Goal: Check status: Check status

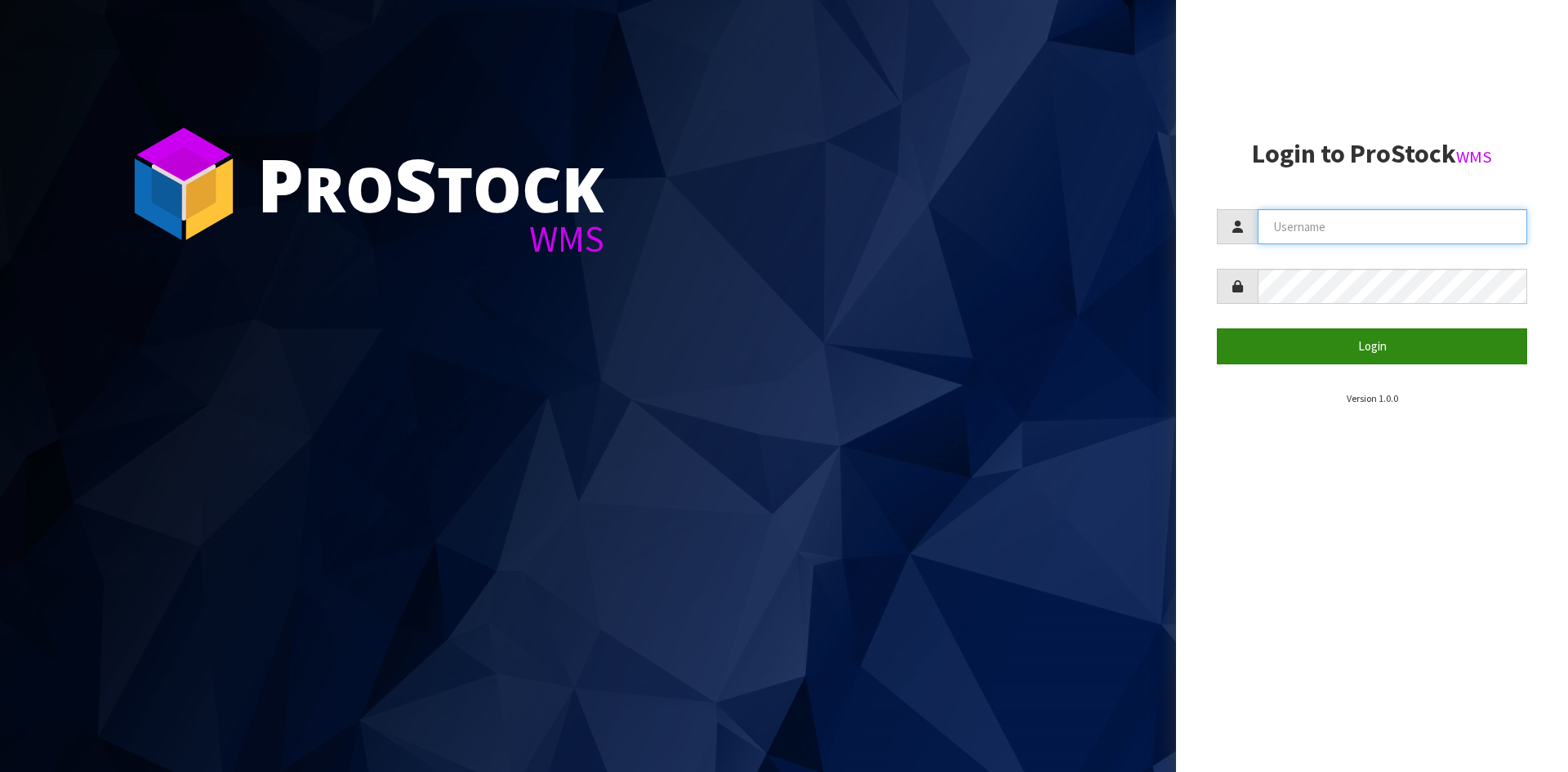
type input "YOURREFORMER"
drag, startPoint x: 1290, startPoint y: 338, endPoint x: 1007, endPoint y: 205, distance: 312.7
click at [1290, 338] on button "Login" at bounding box center [1372, 345] width 311 height 35
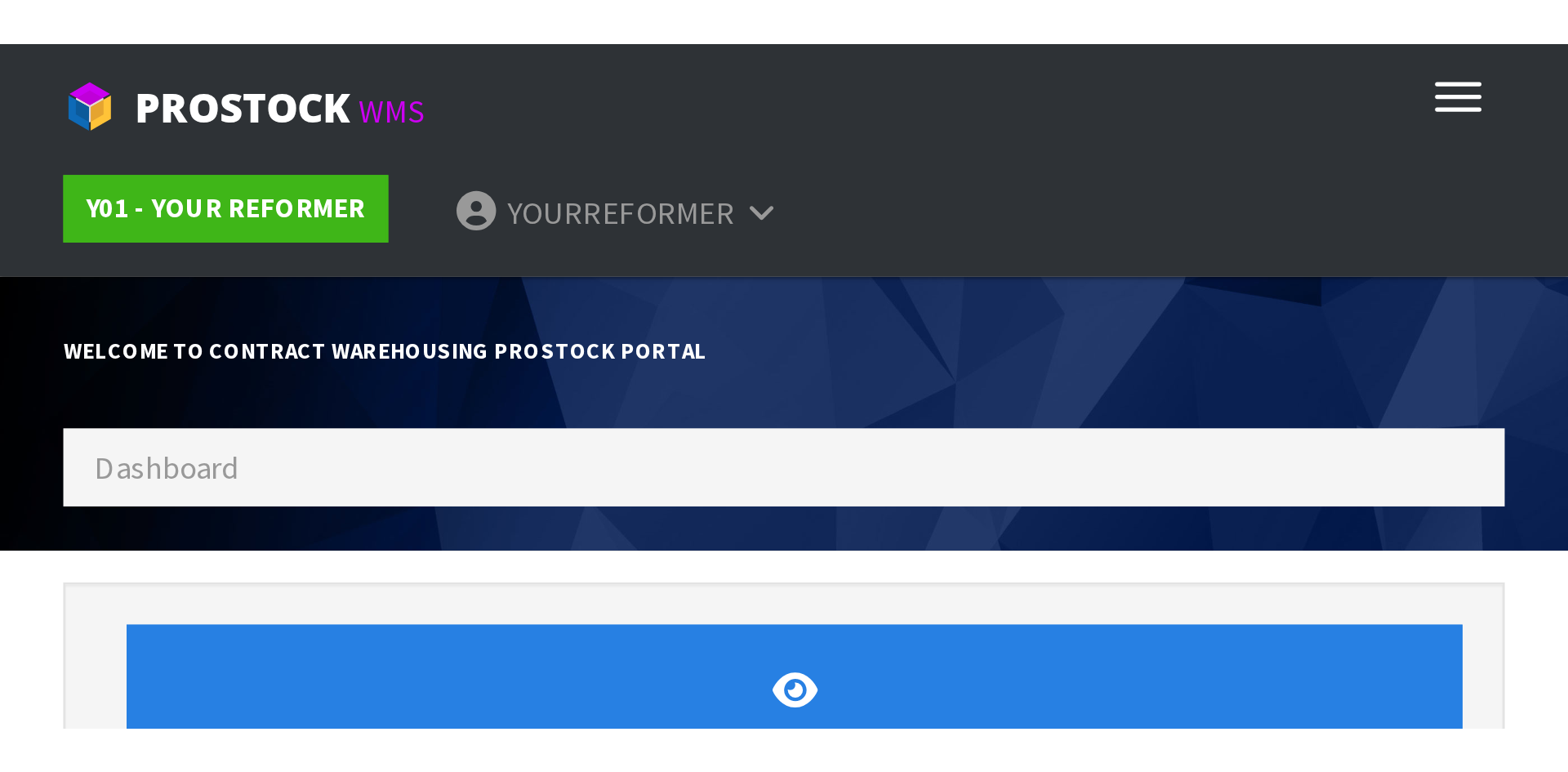
scroll to position [827, 667]
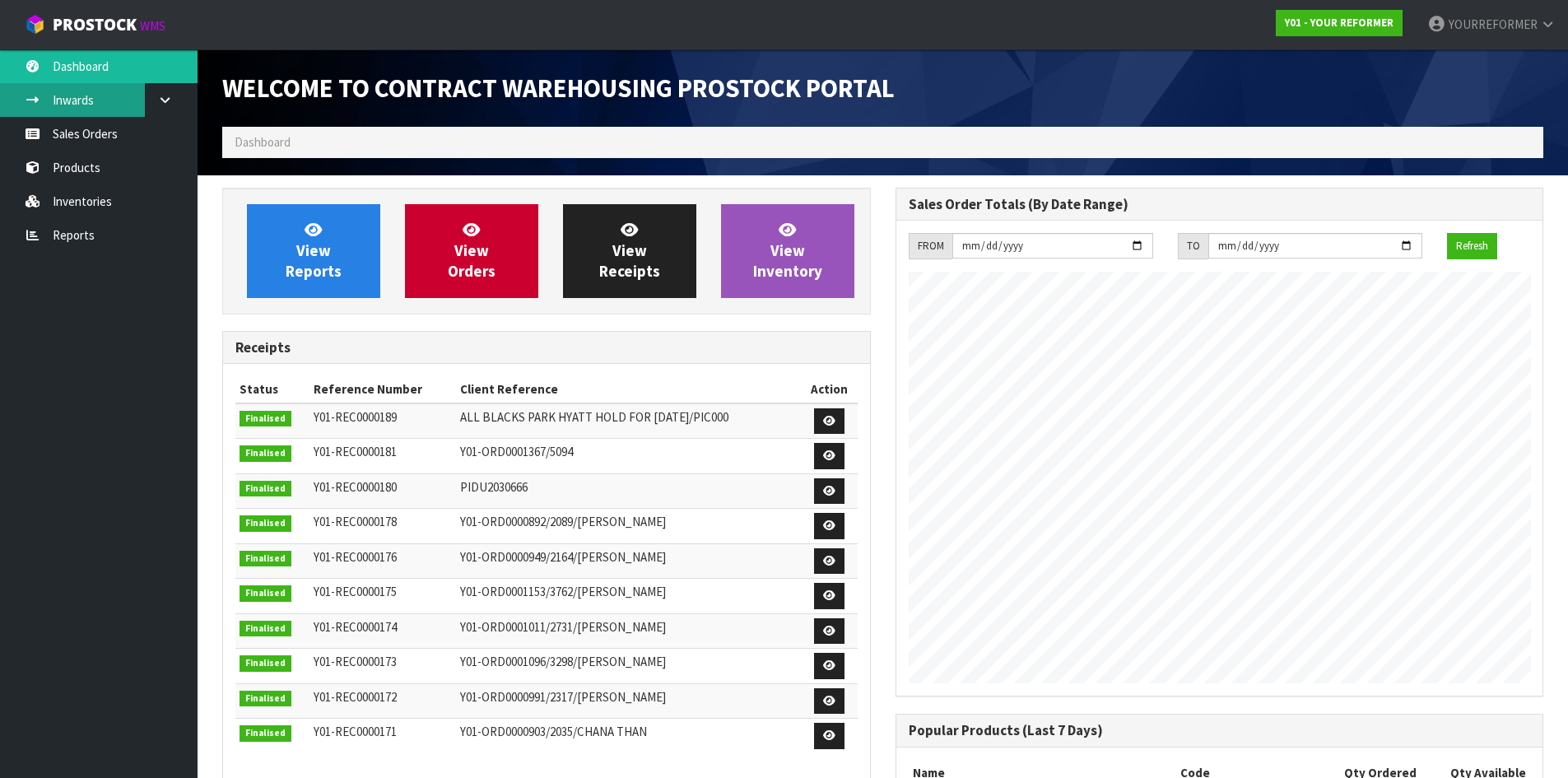
click at [109, 116] on link "Inwards" at bounding box center [99, 100] width 197 height 34
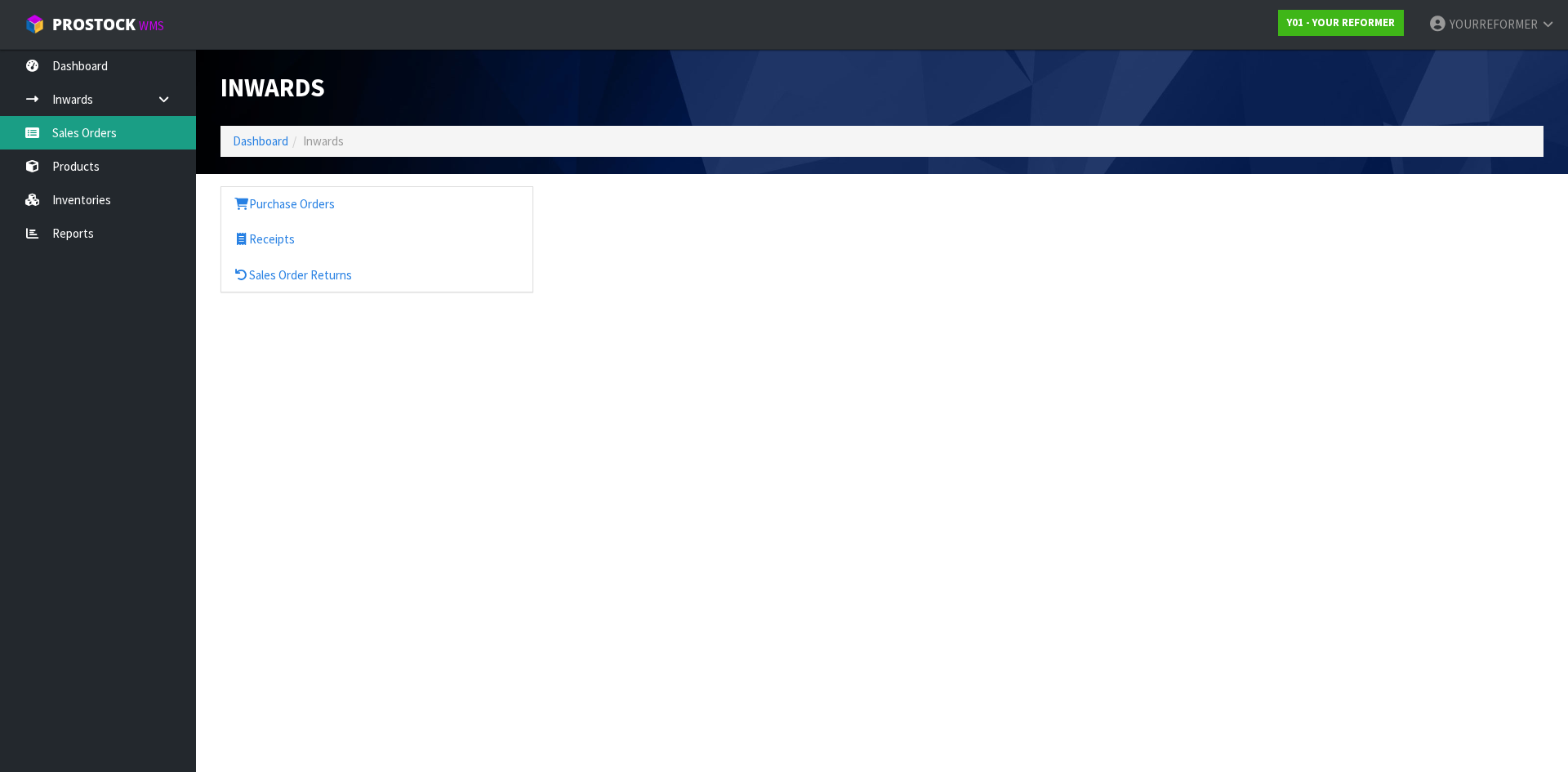
click at [93, 139] on link "Sales Orders" at bounding box center [98, 133] width 196 height 34
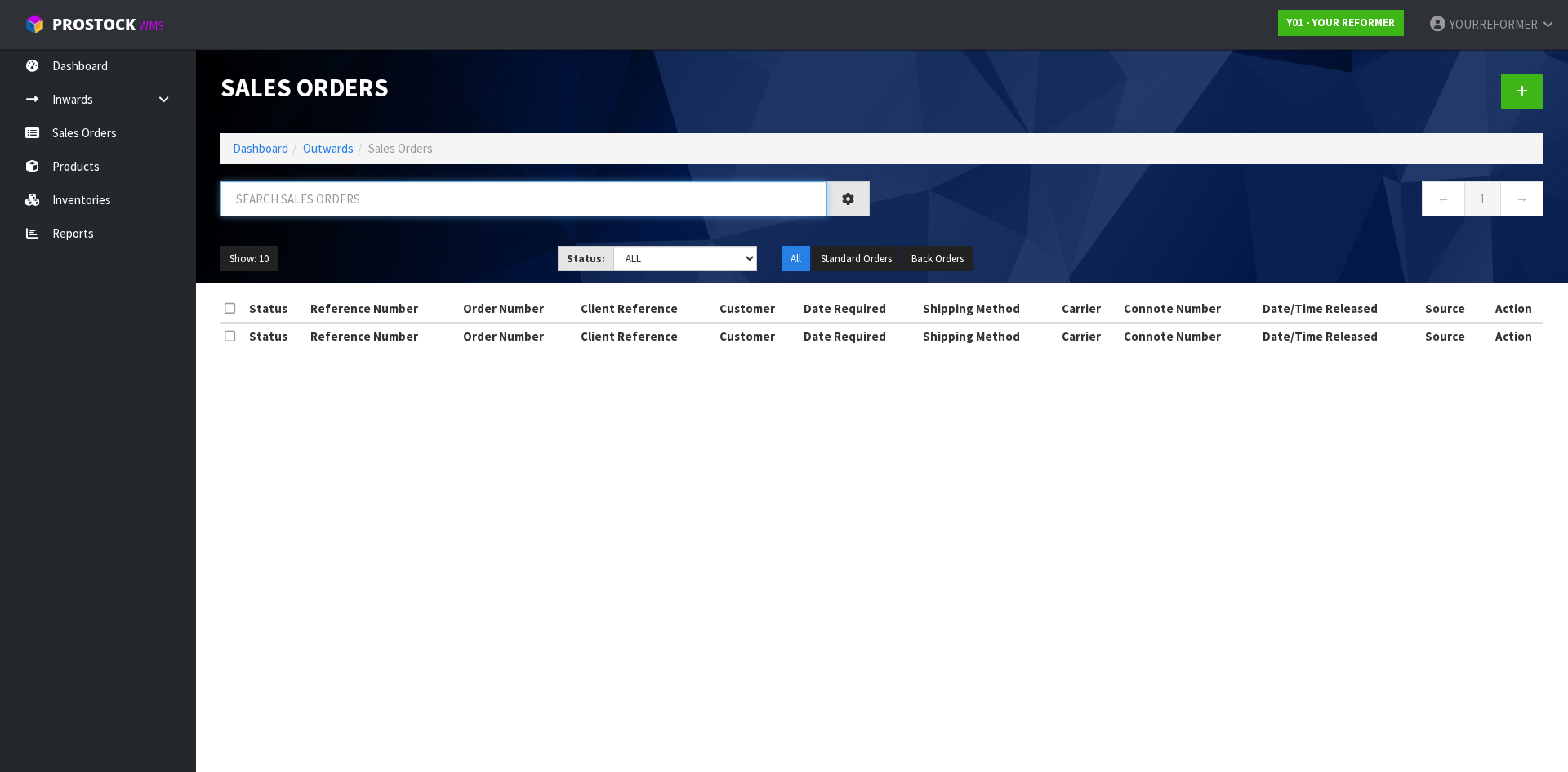
click at [313, 192] on input "text" at bounding box center [523, 198] width 606 height 35
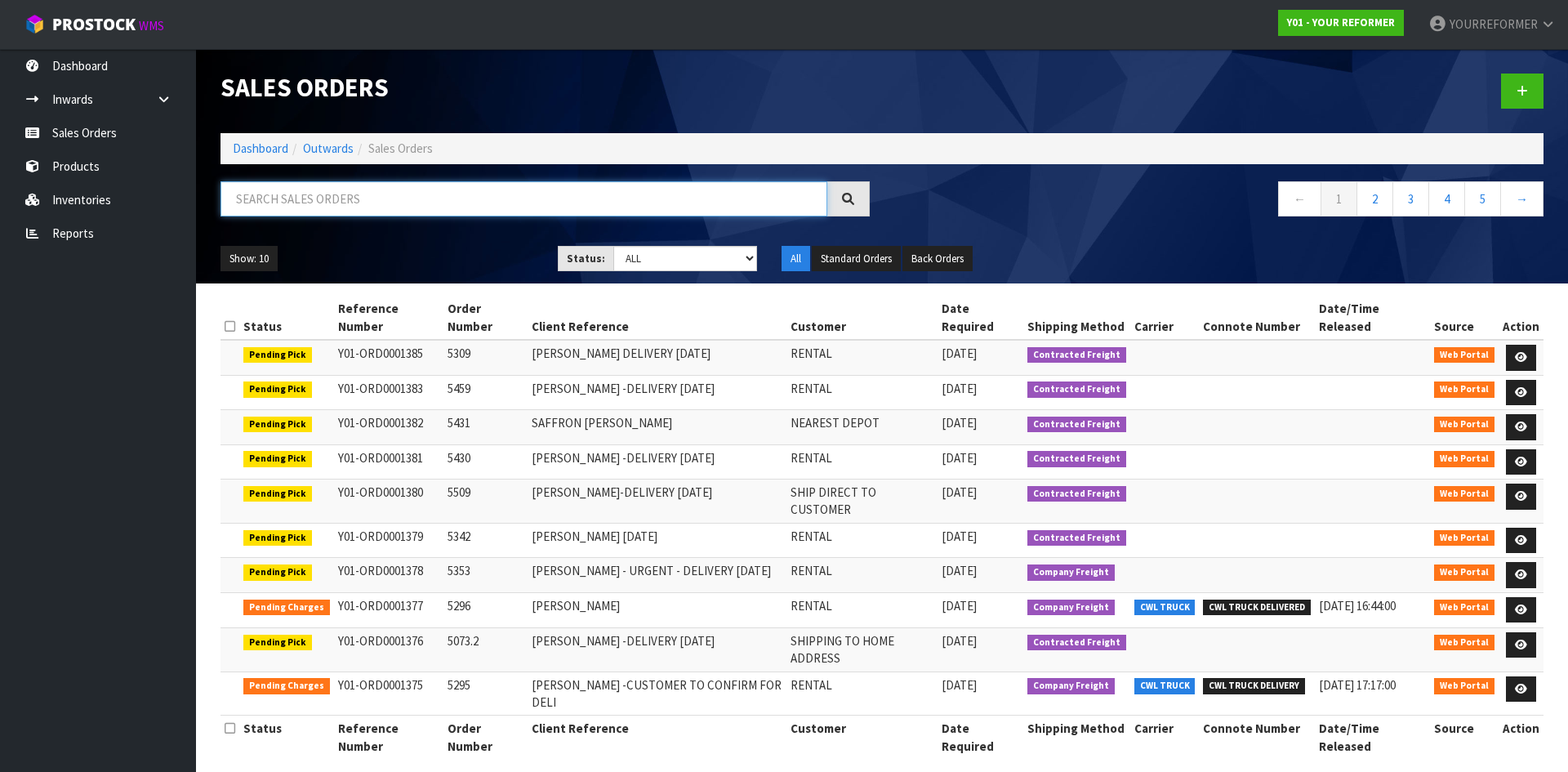
paste input "5431"
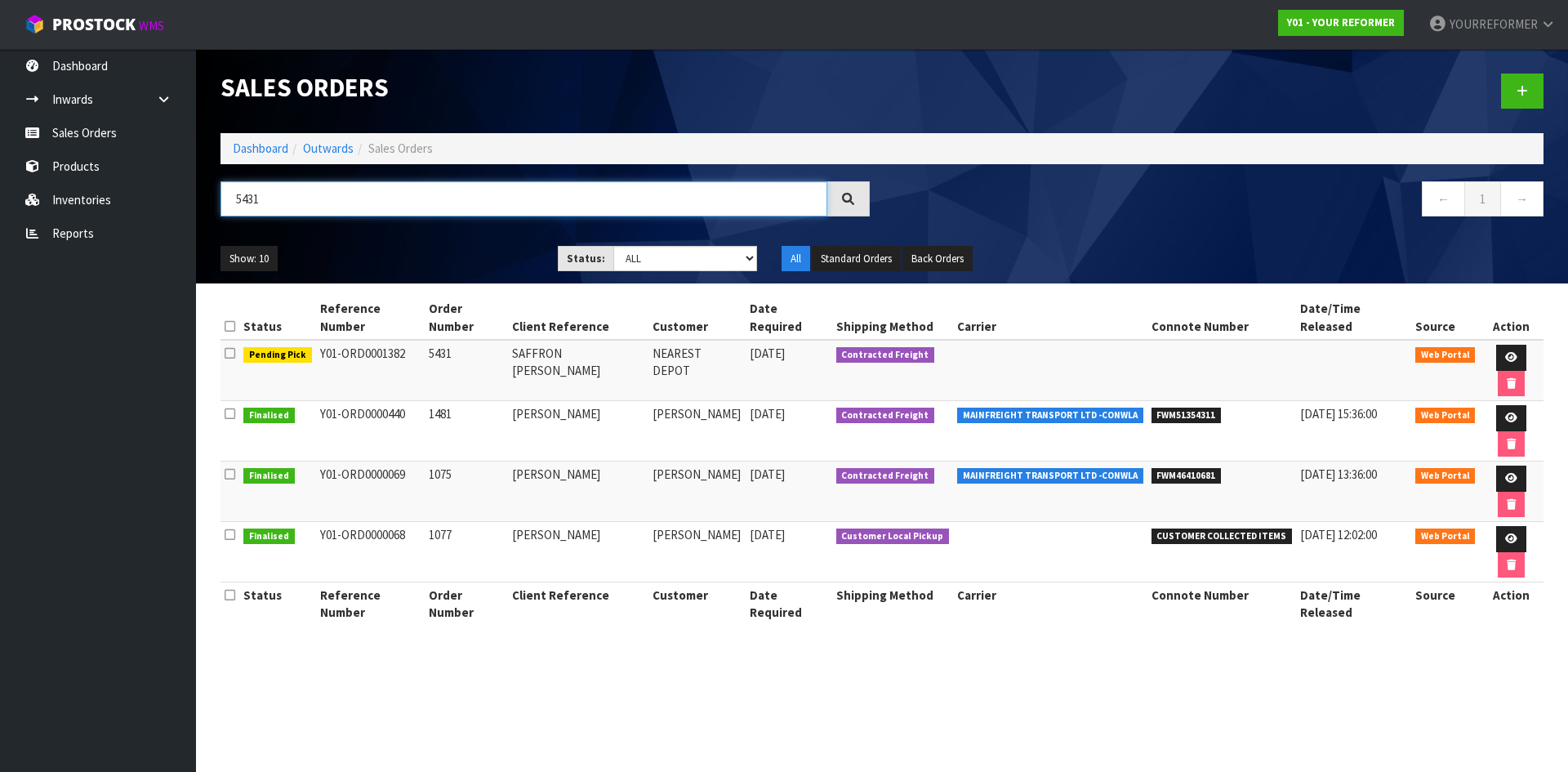
type input "5431"
